Goal: Information Seeking & Learning: Find specific fact

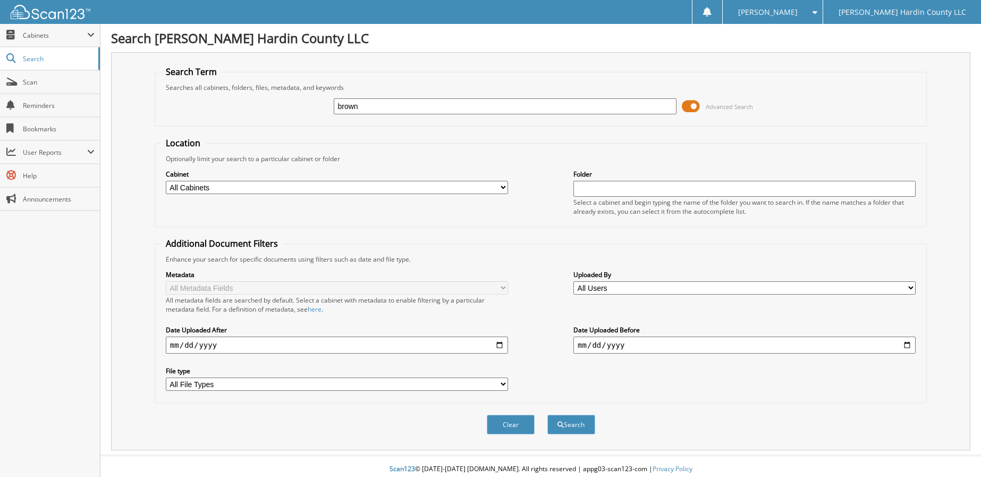
type input "brown"
click at [497, 346] on input "date" at bounding box center [337, 344] width 342 height 17
type input "[DATE]"
click at [575, 425] on button "Search" at bounding box center [571, 424] width 48 height 20
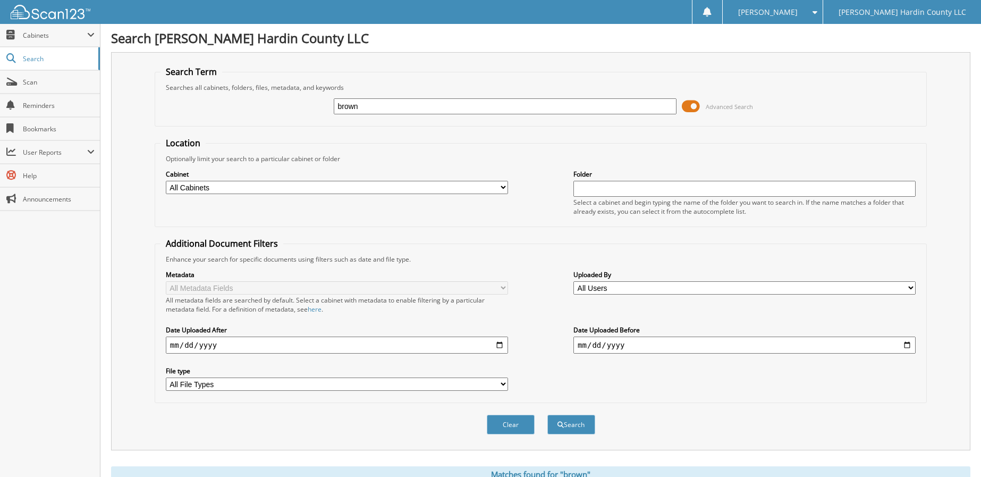
click at [688, 107] on span at bounding box center [691, 106] width 18 height 16
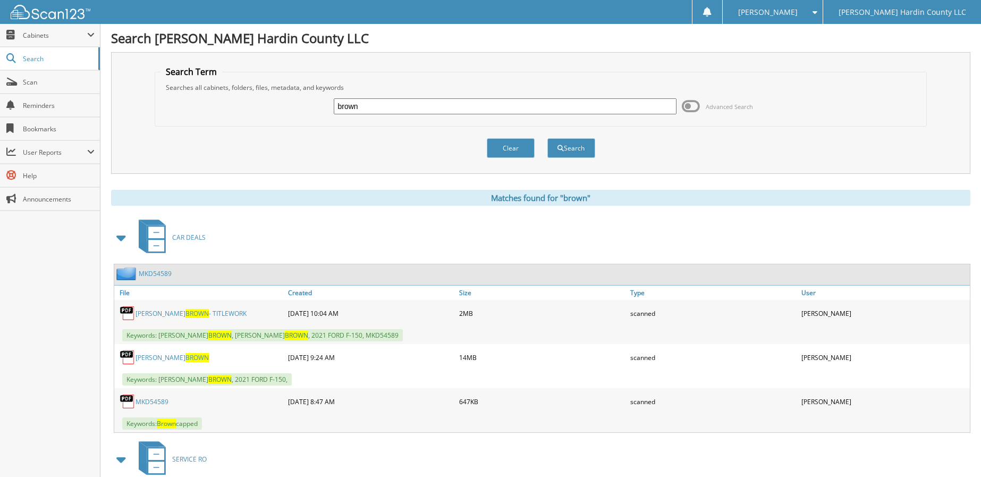
click at [185, 357] on span "BROWN" at bounding box center [196, 357] width 23 height 9
